Goal: Information Seeking & Learning: Learn about a topic

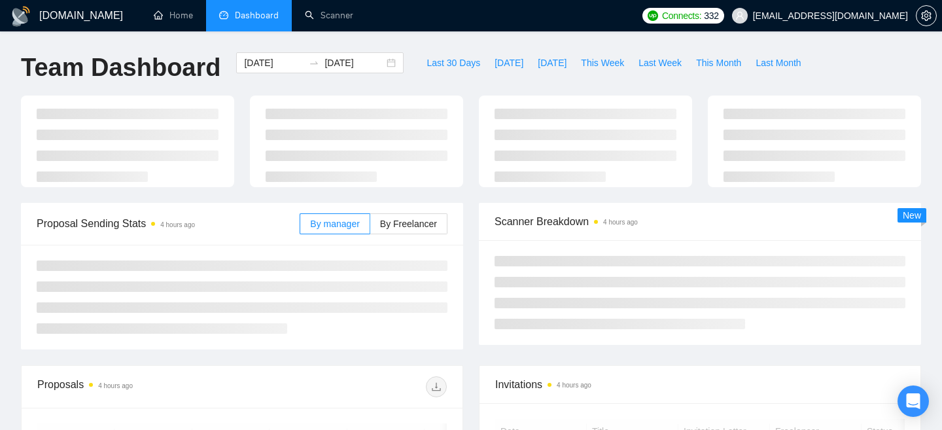
scroll to position [260, 0]
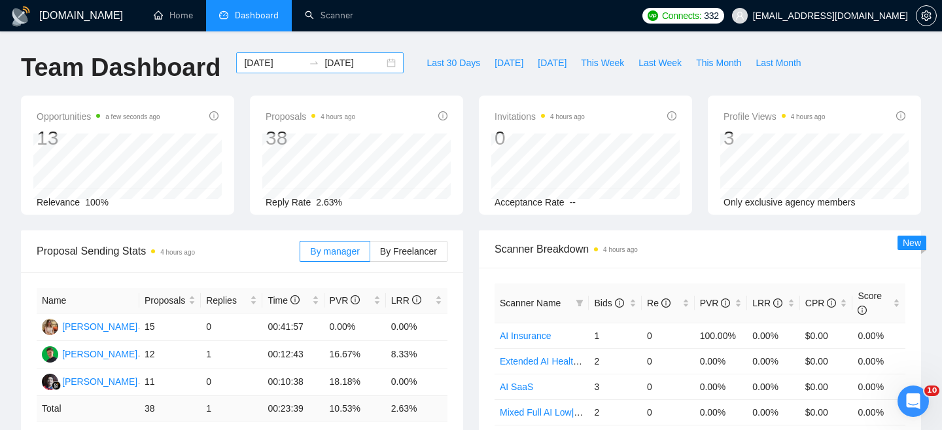
click at [383, 66] on div "2025-09-29 2025-10-01" at bounding box center [320, 62] width 168 height 21
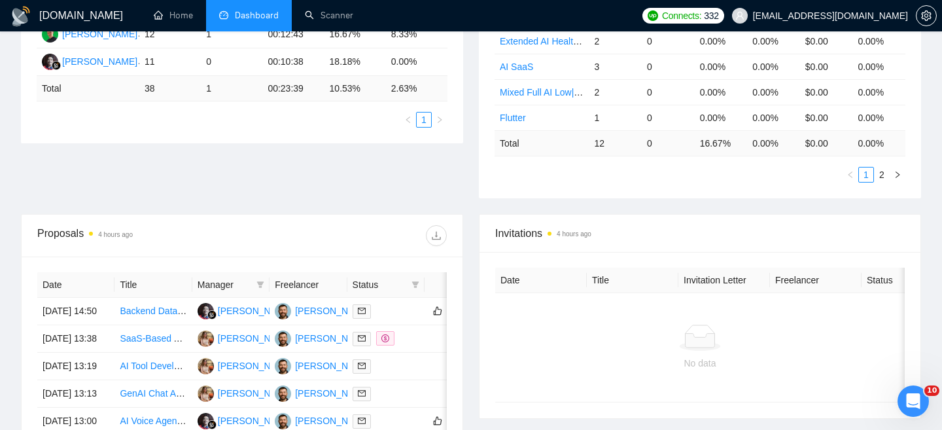
scroll to position [324, 0]
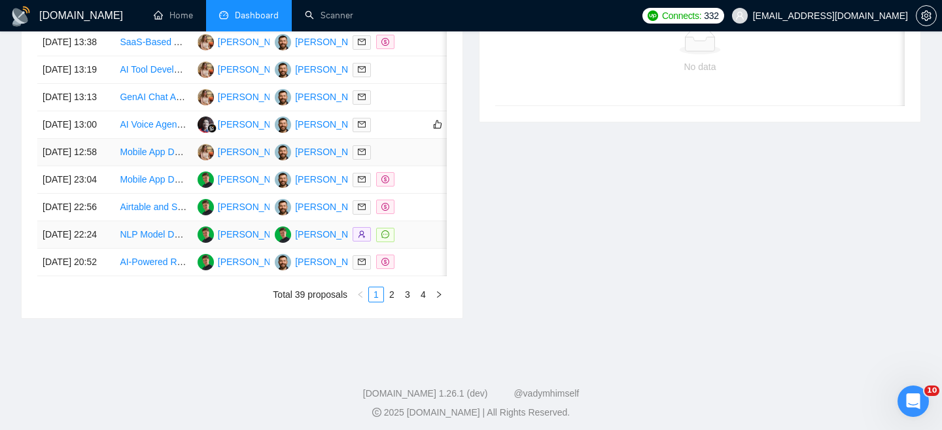
scroll to position [618, 0]
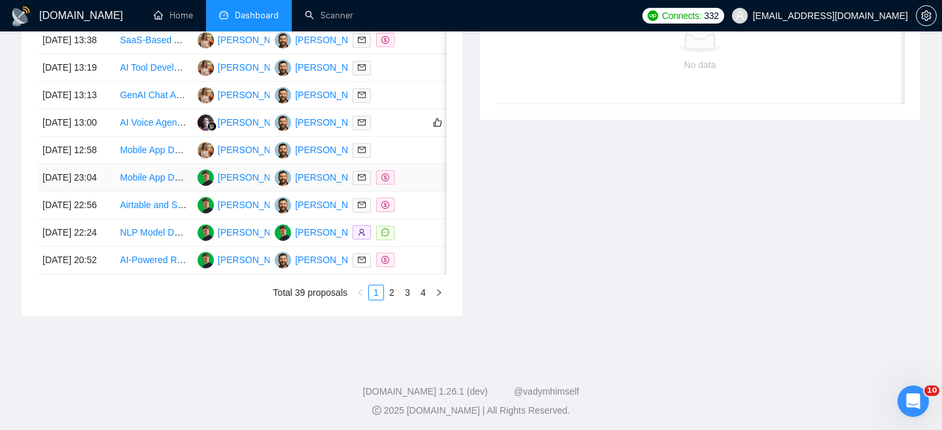
click at [108, 192] on td "[DATE] 23:04" at bounding box center [75, 177] width 77 height 27
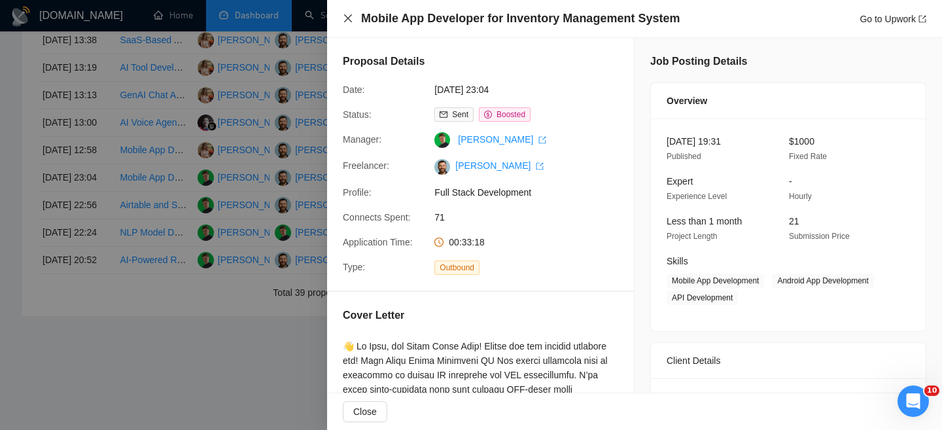
click at [344, 16] on icon "close" at bounding box center [348, 18] width 10 height 10
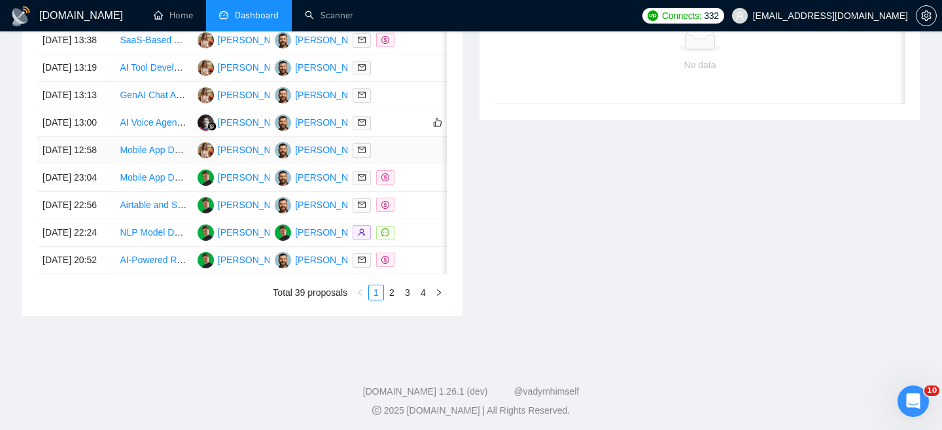
click at [109, 164] on td "[DATE] 12:58" at bounding box center [75, 150] width 77 height 27
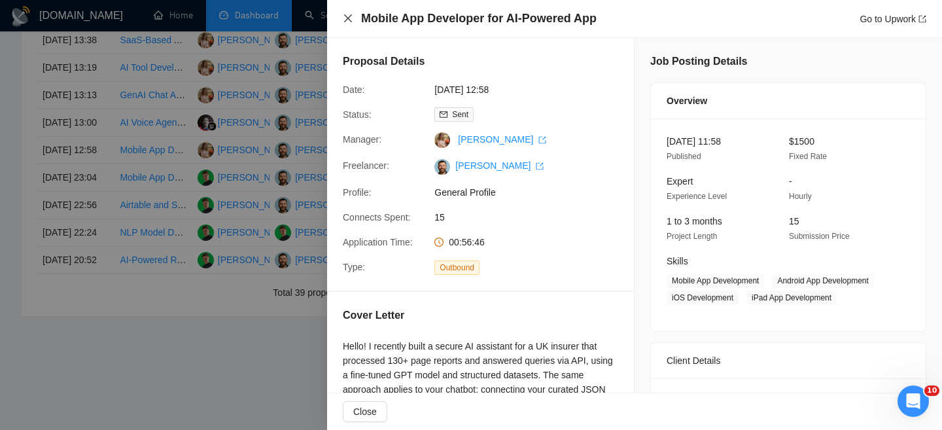
click at [350, 20] on icon "close" at bounding box center [348, 18] width 10 height 10
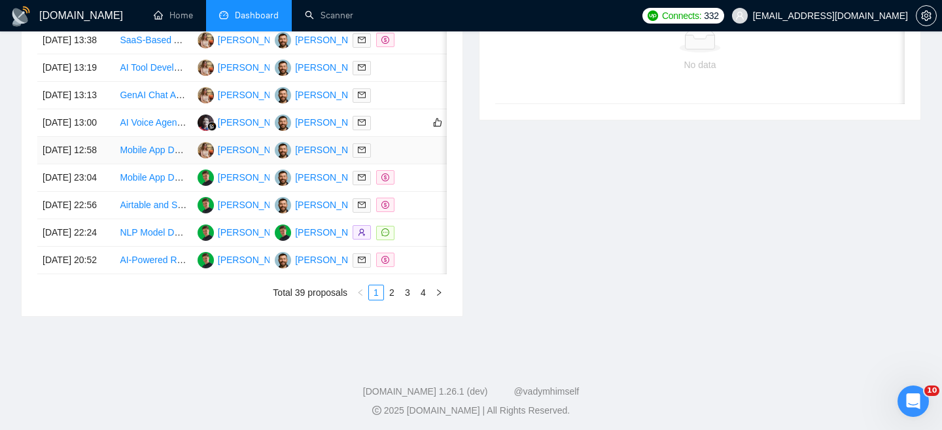
click at [99, 164] on td "[DATE] 12:58" at bounding box center [75, 150] width 77 height 27
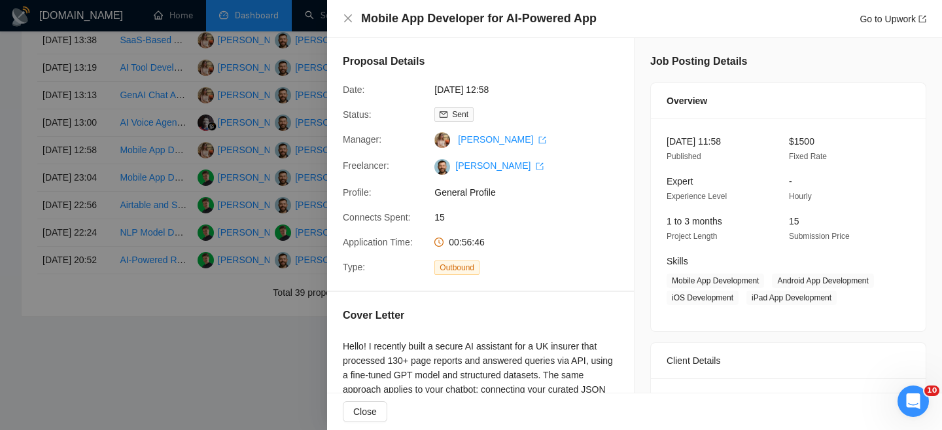
click at [378, 13] on h4 "Mobile App Developer for AI-Powered App" at bounding box center [479, 18] width 236 height 16
copy h4 "Mobile App Developer for AI-Powered App"
click at [351, 16] on icon "close" at bounding box center [348, 18] width 10 height 10
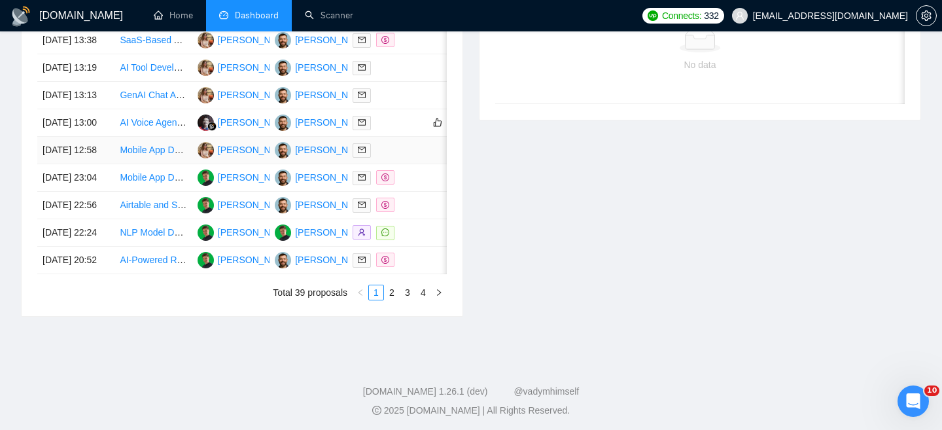
click at [105, 164] on td "[DATE] 12:58" at bounding box center [75, 150] width 77 height 27
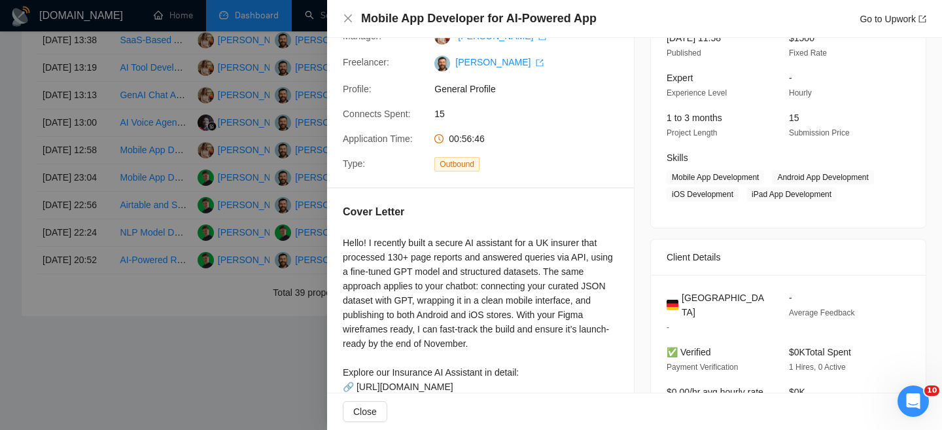
scroll to position [96, 0]
